Goal: Task Accomplishment & Management: Manage account settings

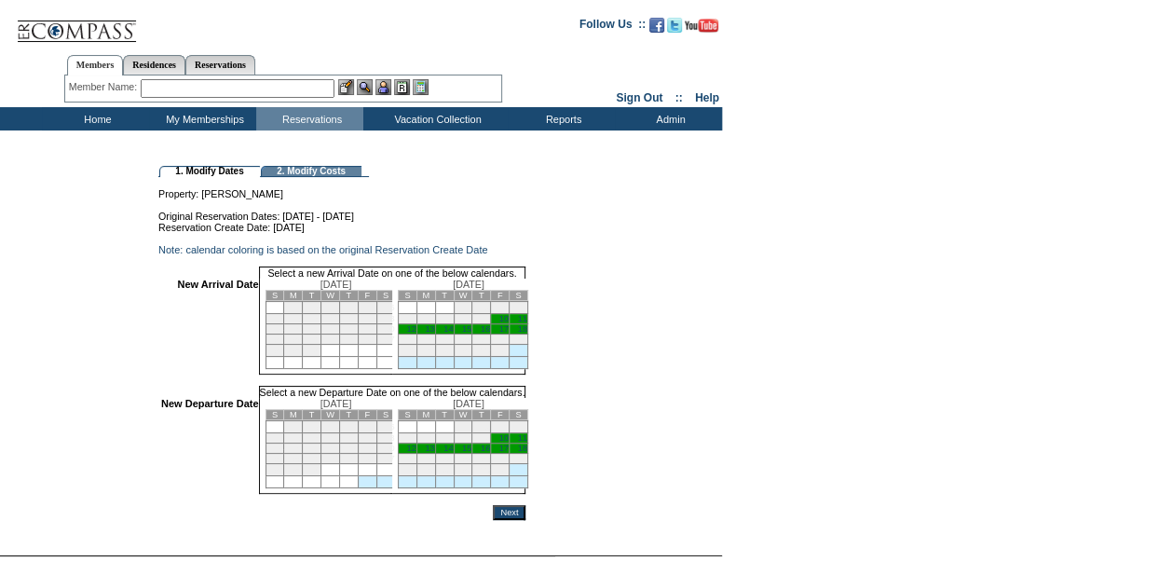
click at [415, 333] on link "12" at bounding box center [410, 328] width 9 height 9
click at [527, 455] on link "18" at bounding box center [522, 449] width 9 height 9
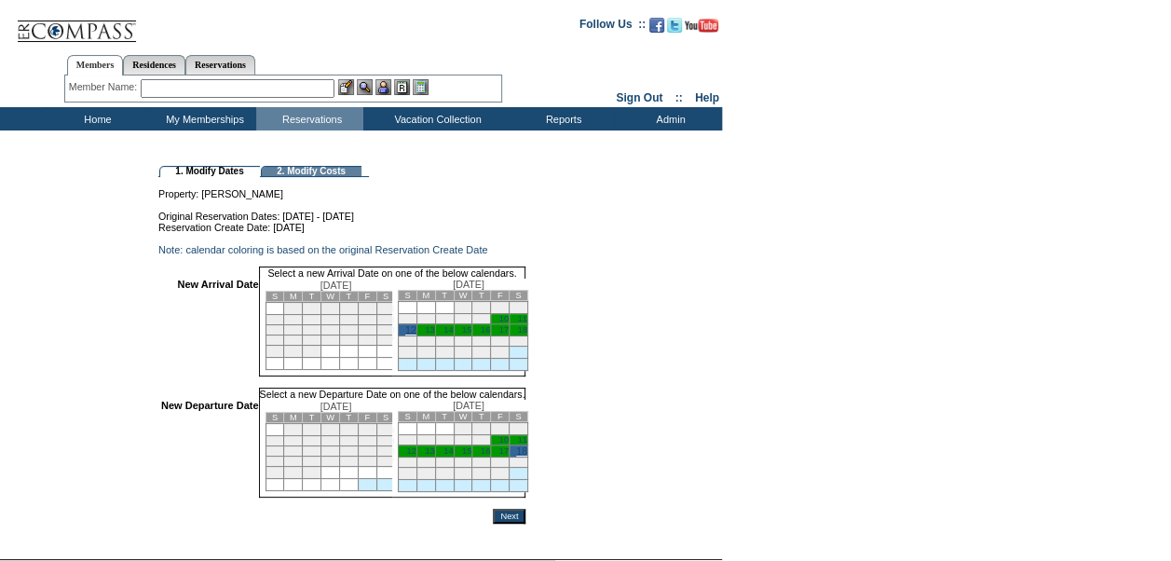
click at [525, 523] on input "Next" at bounding box center [509, 516] width 33 height 15
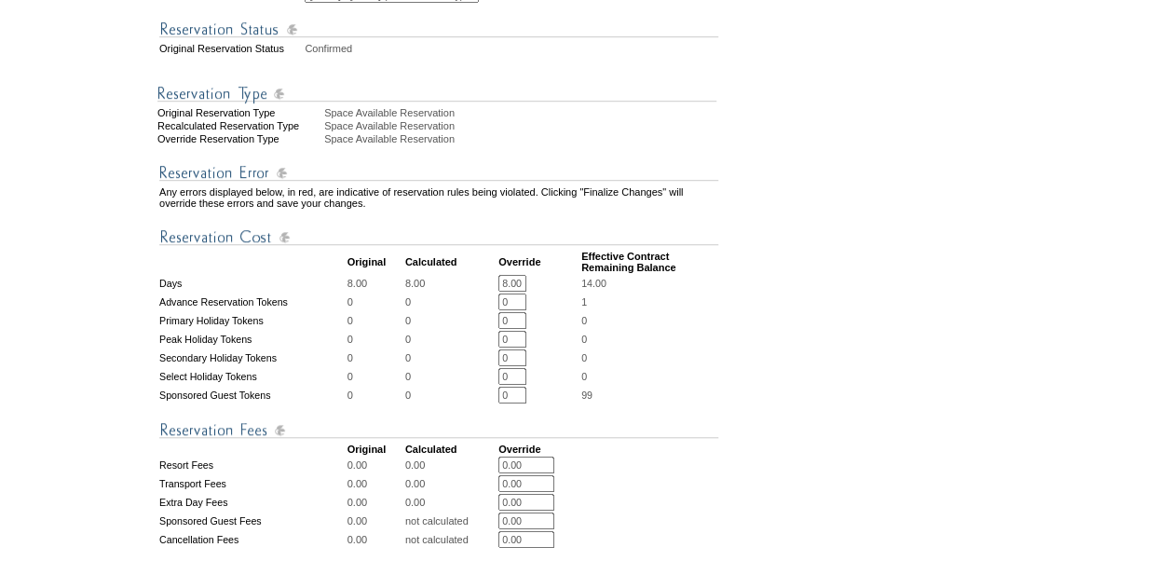
scroll to position [500, 0]
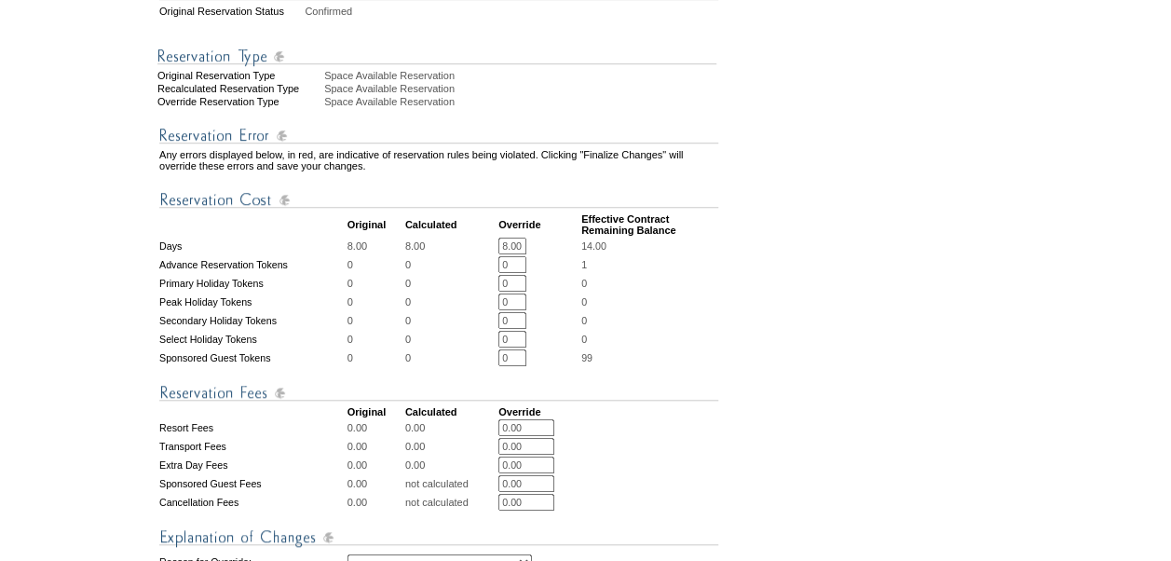
click at [510, 254] on input "8.00" at bounding box center [512, 246] width 28 height 17
type input "6"
click at [756, 232] on form "Follow Us ::" at bounding box center [582, 209] width 1164 height 1411
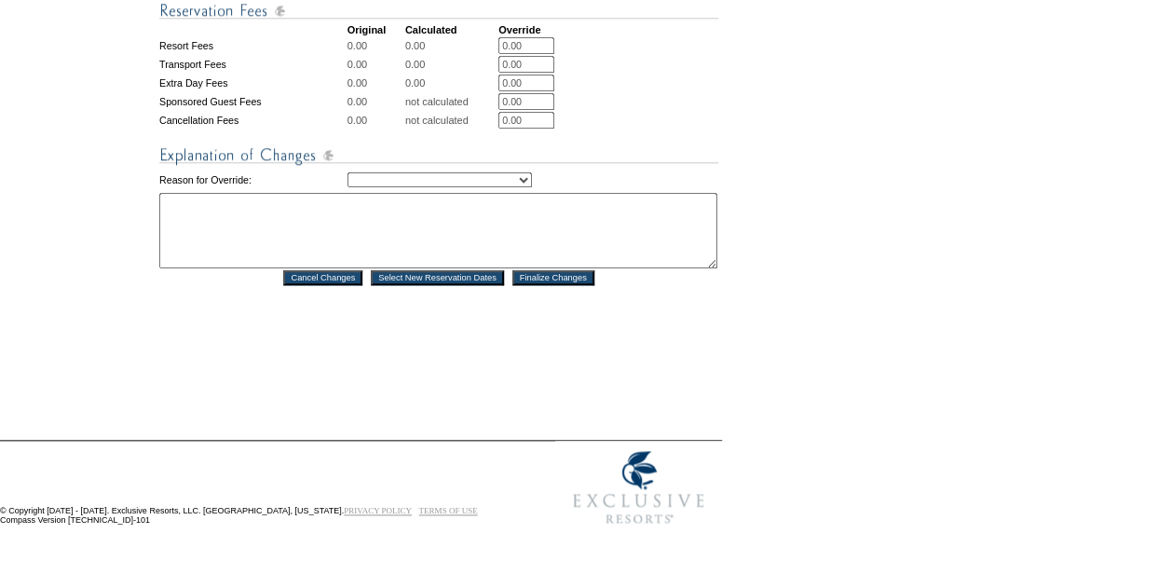
click at [531, 173] on select "Creating Continuous Stay Days Rebooked After Cancellation Editing Occupant Expe…" at bounding box center [439, 179] width 184 height 15
select select "1043"
click at [347, 172] on select "Creating Continuous Stay Days Rebooked After Cancellation Editing Occupant Expe…" at bounding box center [439, 179] width 184 height 15
click at [375, 216] on textarea at bounding box center [438, 230] width 558 height 75
type textarea "confirmed yesterday and had to trim front days off due to flights"
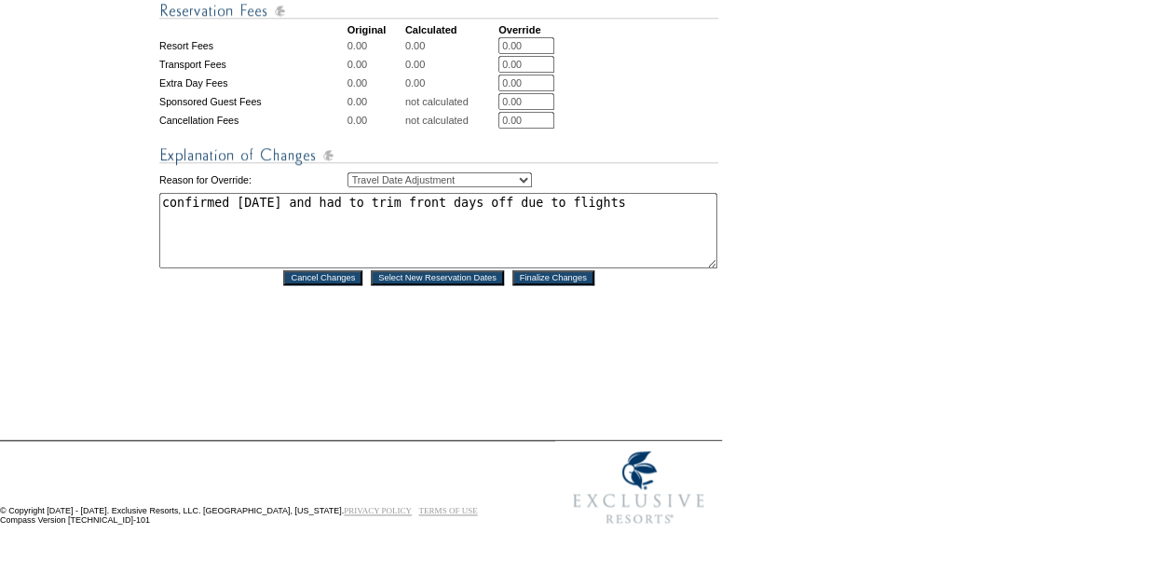
click at [559, 272] on input "Finalize Changes" at bounding box center [553, 277] width 82 height 15
